Goal: Task Accomplishment & Management: Manage account settings

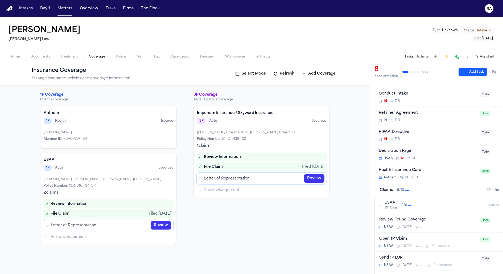
scroll to position [26, 0]
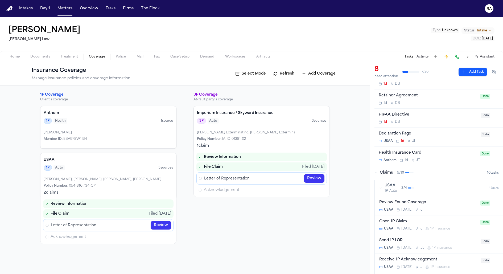
click at [422, 190] on div "USAA 1P-Auto 2 / 4" at bounding box center [434, 188] width 109 height 10
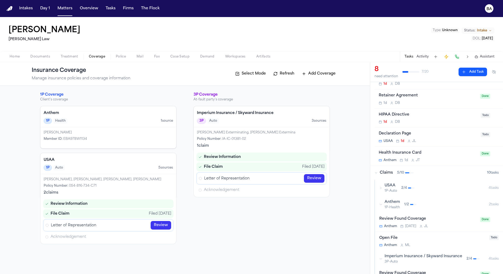
drag, startPoint x: 422, startPoint y: 190, endPoint x: 423, endPoint y: 193, distance: 2.9
click at [423, 190] on div "USAA 1P-Auto 2 / 4" at bounding box center [434, 188] width 109 height 10
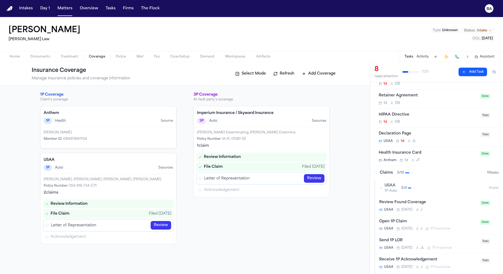
click at [423, 208] on div "USAA Today J" at bounding box center [429, 210] width 98 height 4
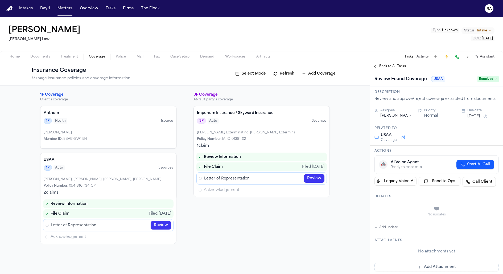
click at [386, 69] on div "Back to All Tasks" at bounding box center [437, 66] width 133 height 9
click at [386, 67] on span "Back to All Tasks" at bounding box center [393, 66] width 27 height 4
